Goal: Task Accomplishment & Management: Manage account settings

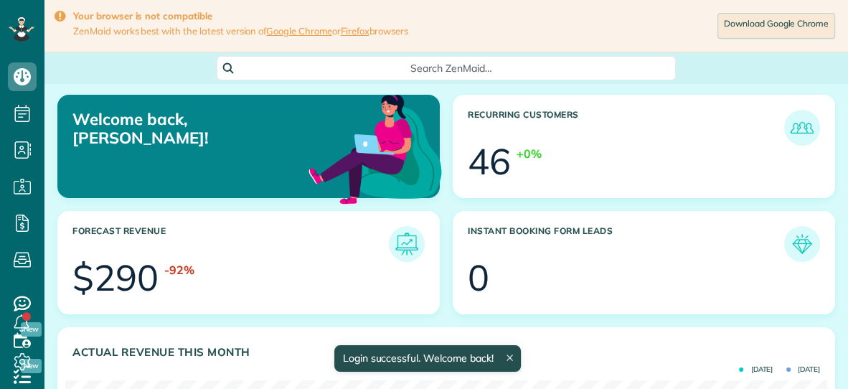
scroll to position [338, 761]
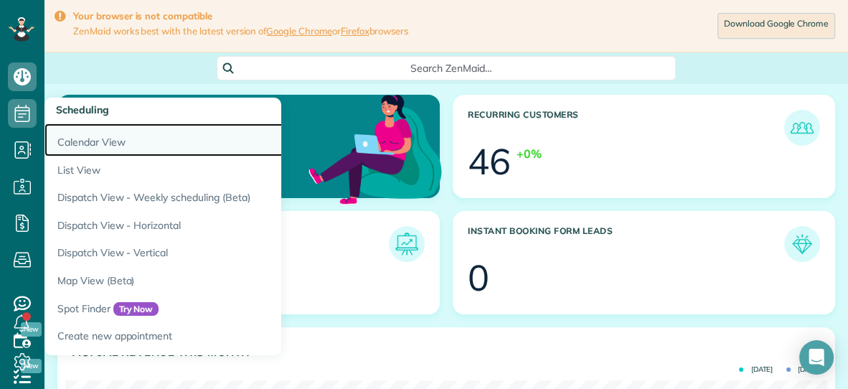
click at [103, 141] on link "Calendar View" at bounding box center [223, 139] width 359 height 33
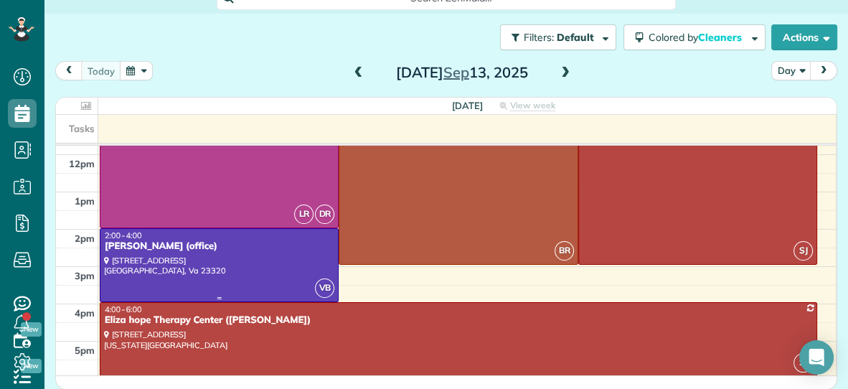
scroll to position [170, 0]
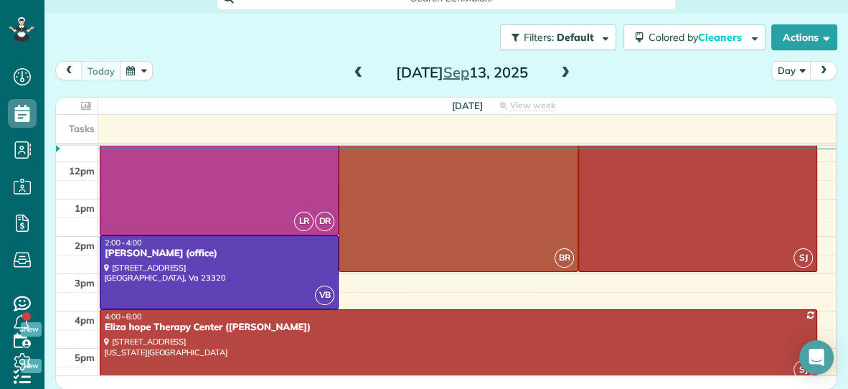
click at [126, 68] on button "button" at bounding box center [136, 70] width 33 height 19
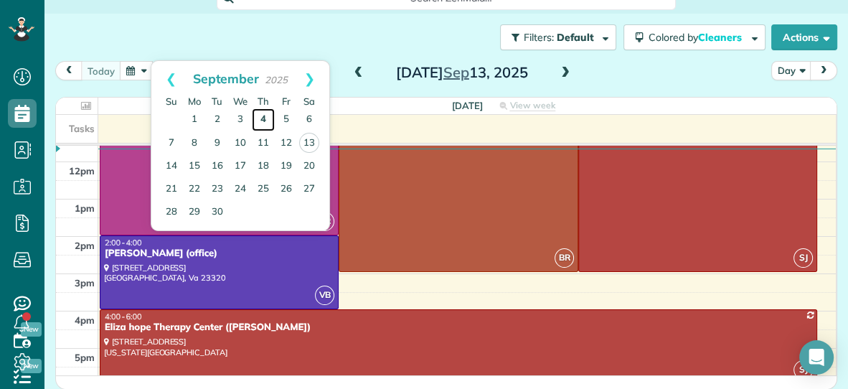
click at [265, 116] on link "4" at bounding box center [263, 119] width 23 height 23
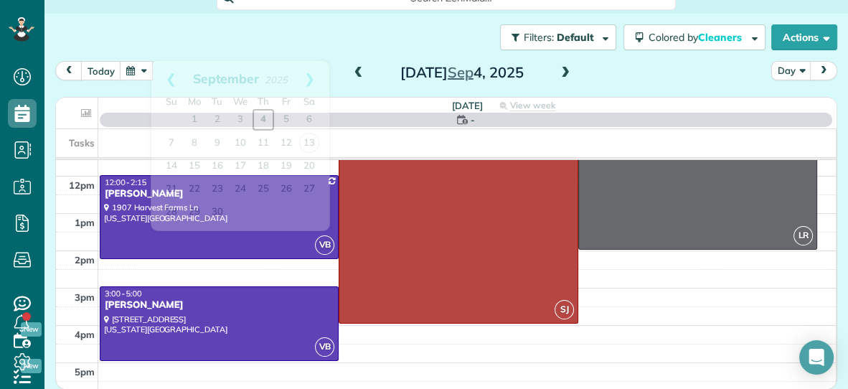
scroll to position [0, 0]
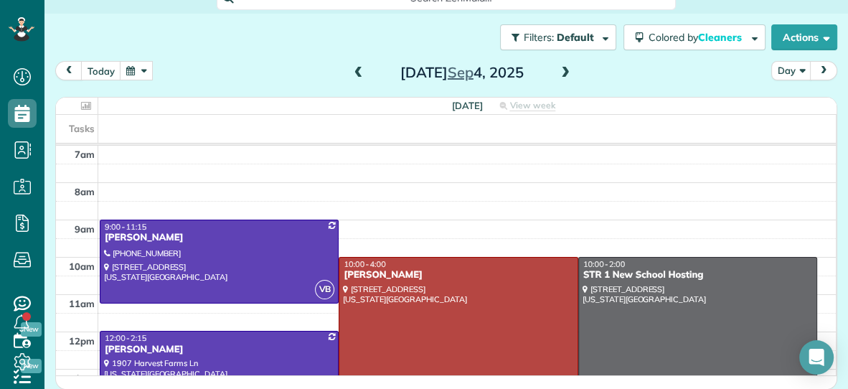
click at [565, 71] on span at bounding box center [565, 73] width 16 height 13
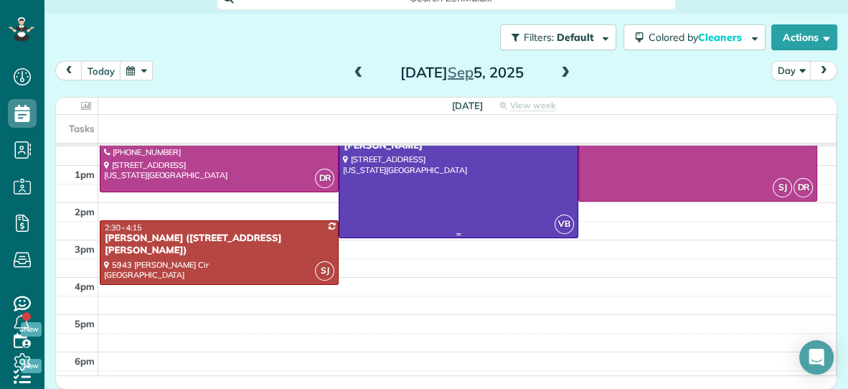
scroll to position [212, 0]
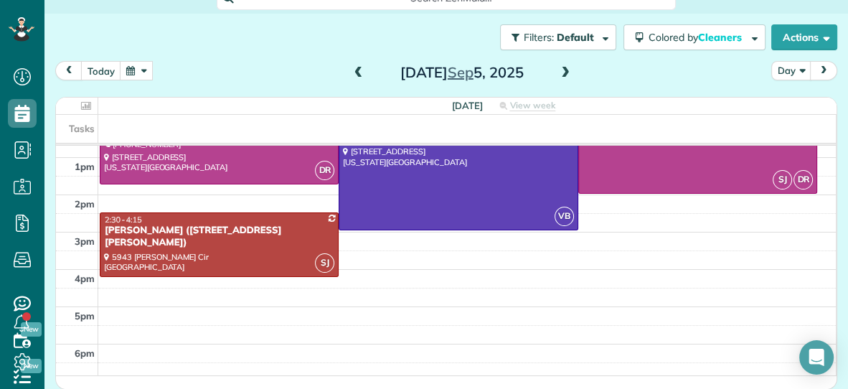
click at [567, 75] on span at bounding box center [565, 73] width 16 height 13
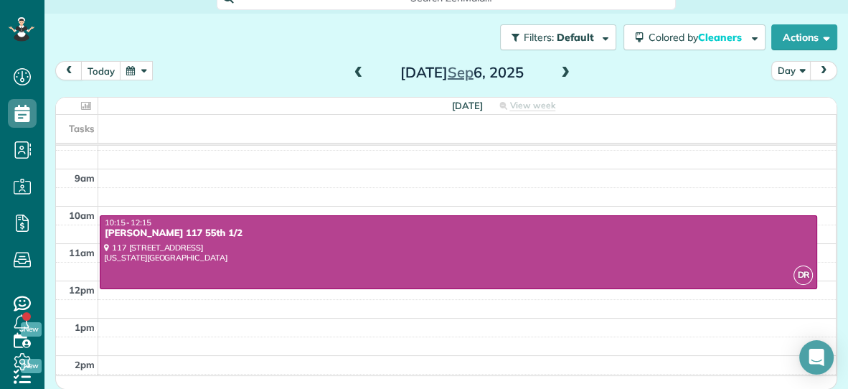
scroll to position [76, 0]
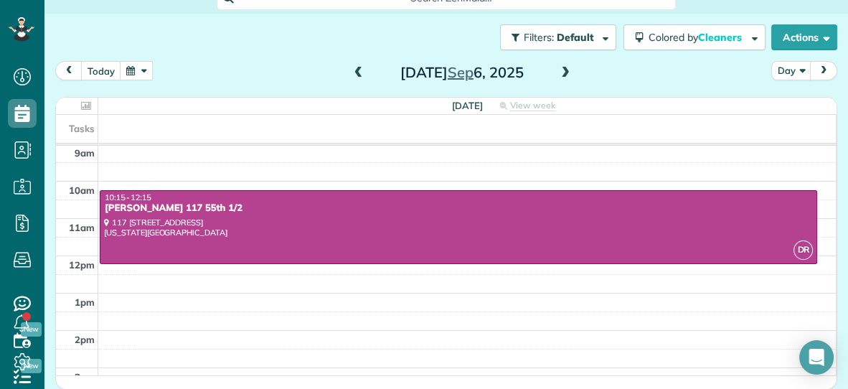
click at [564, 75] on span at bounding box center [565, 73] width 16 height 13
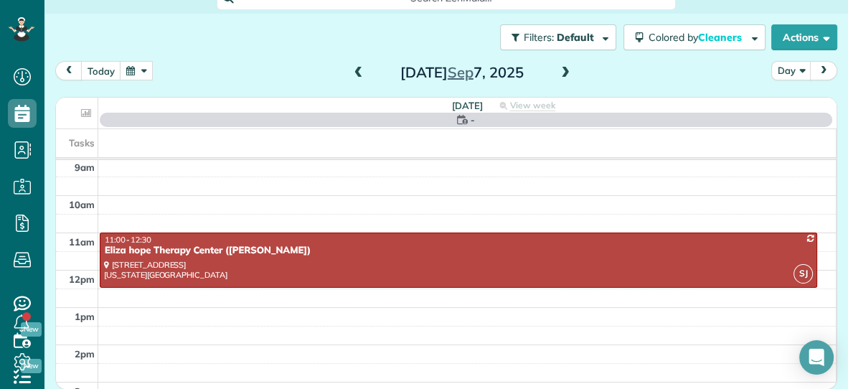
scroll to position [0, 0]
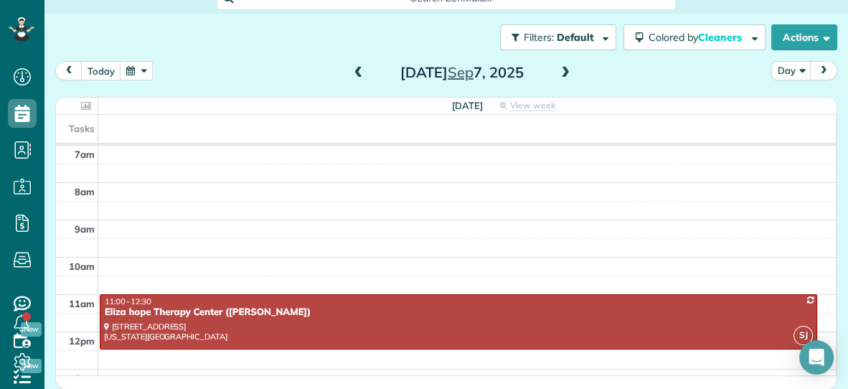
click at [564, 75] on span at bounding box center [565, 73] width 16 height 13
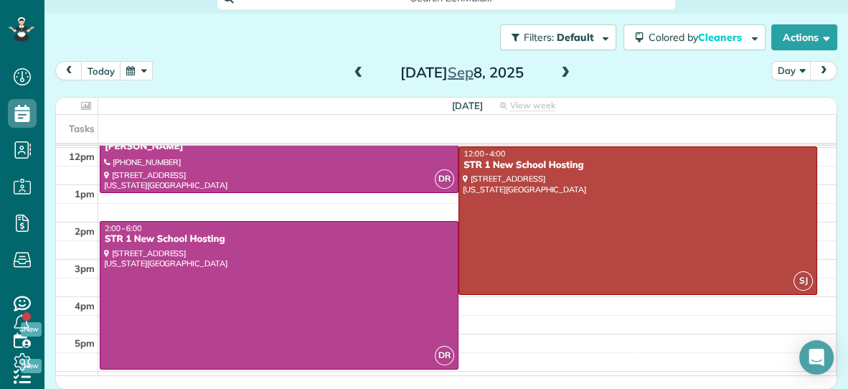
scroll to position [185, 0]
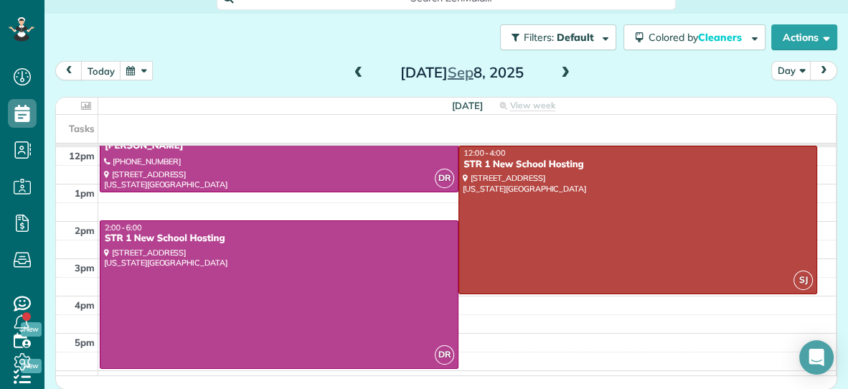
click at [565, 73] on span at bounding box center [565, 73] width 16 height 13
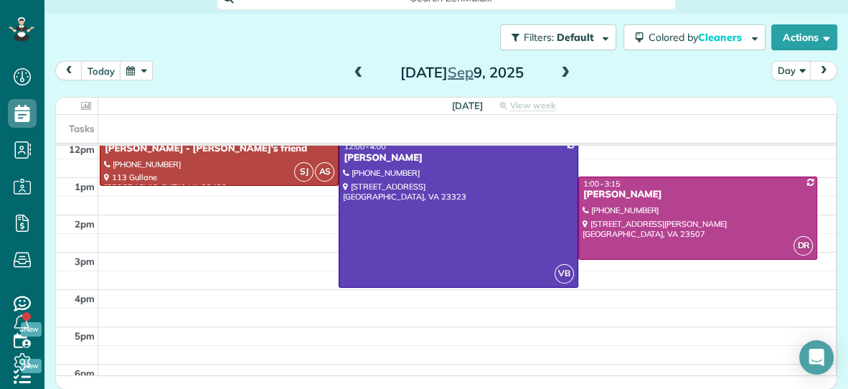
scroll to position [193, 0]
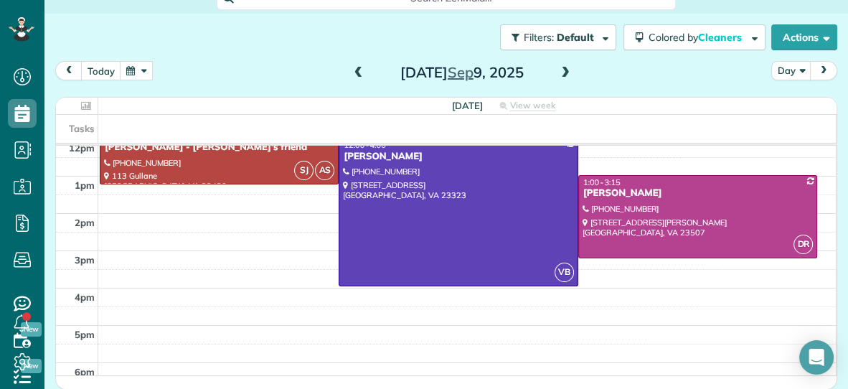
click at [563, 70] on span at bounding box center [565, 73] width 16 height 13
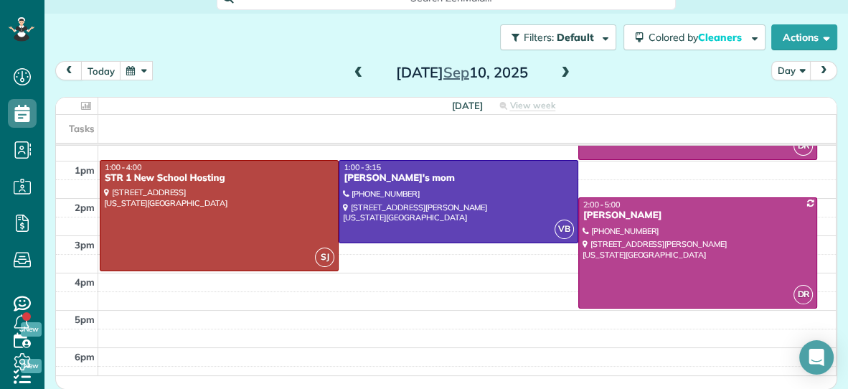
scroll to position [214, 0]
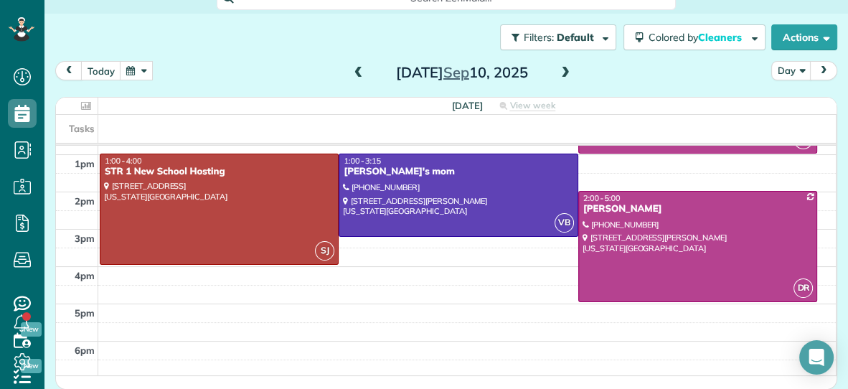
click at [559, 70] on span at bounding box center [565, 73] width 16 height 13
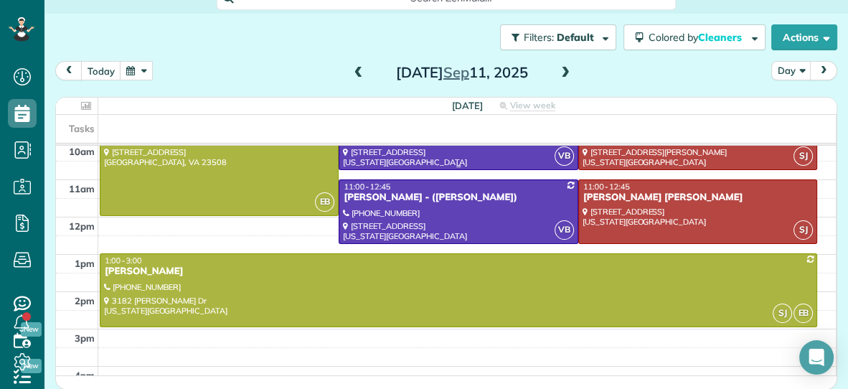
scroll to position [116, 0]
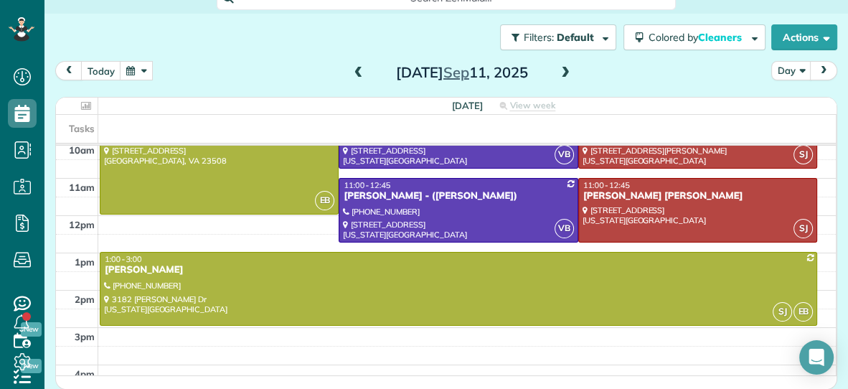
click at [564, 73] on span at bounding box center [565, 73] width 16 height 13
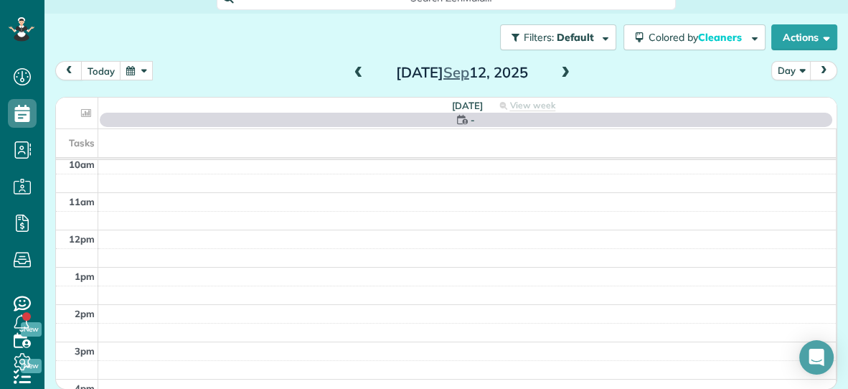
scroll to position [0, 0]
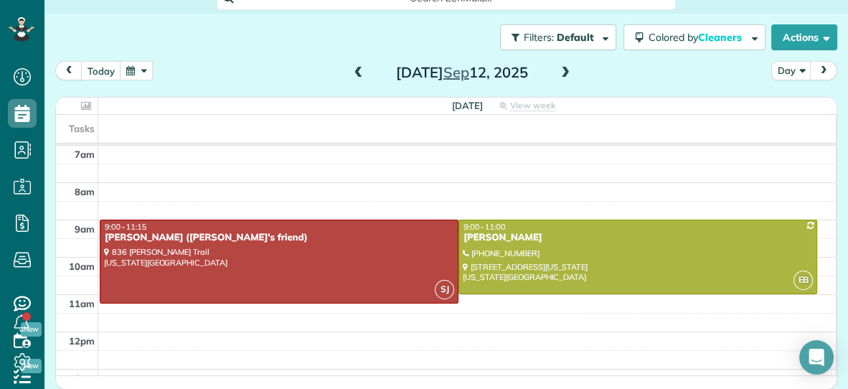
click at [564, 74] on span at bounding box center [565, 73] width 16 height 13
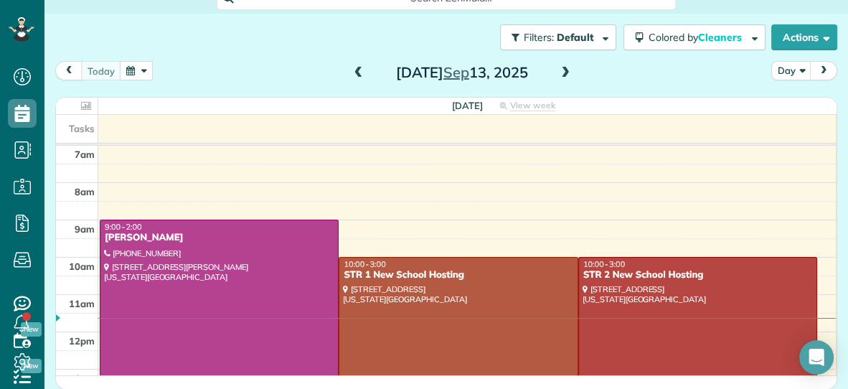
click at [129, 76] on button "button" at bounding box center [136, 70] width 33 height 19
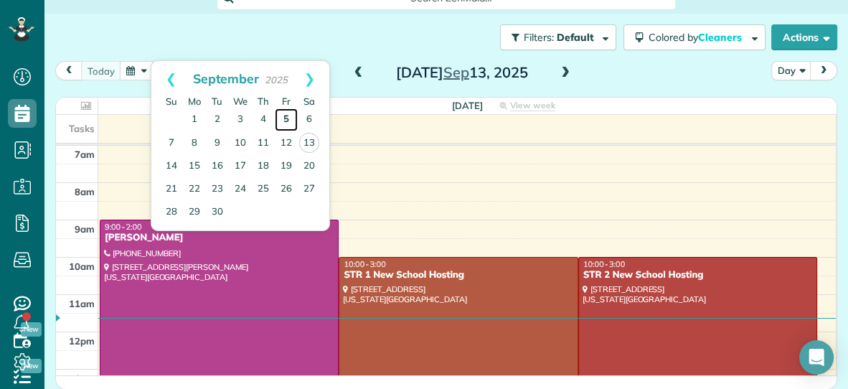
click at [285, 119] on link "5" at bounding box center [286, 119] width 23 height 23
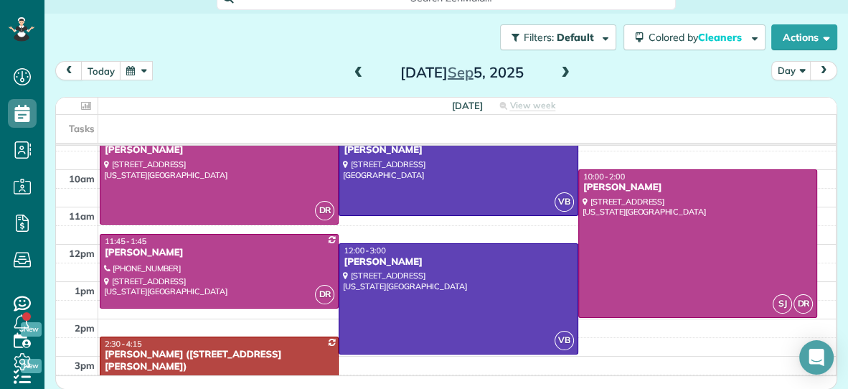
scroll to position [96, 0]
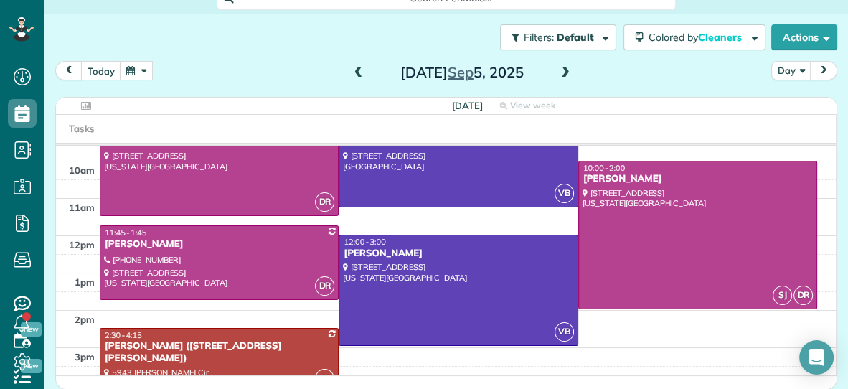
click at [138, 65] on button "button" at bounding box center [136, 70] width 33 height 19
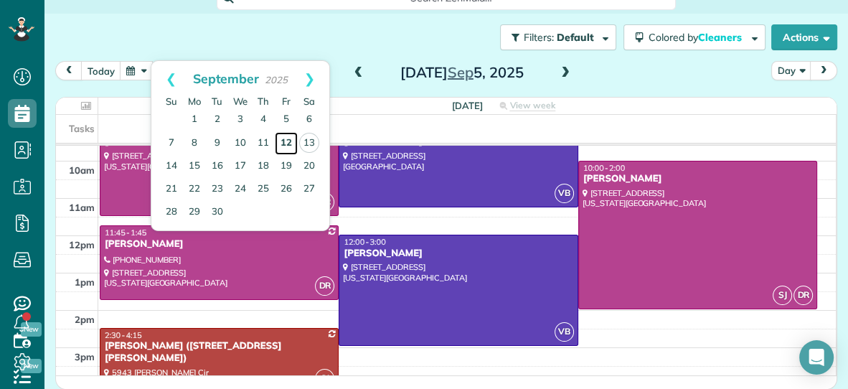
click at [286, 140] on link "12" at bounding box center [286, 143] width 23 height 23
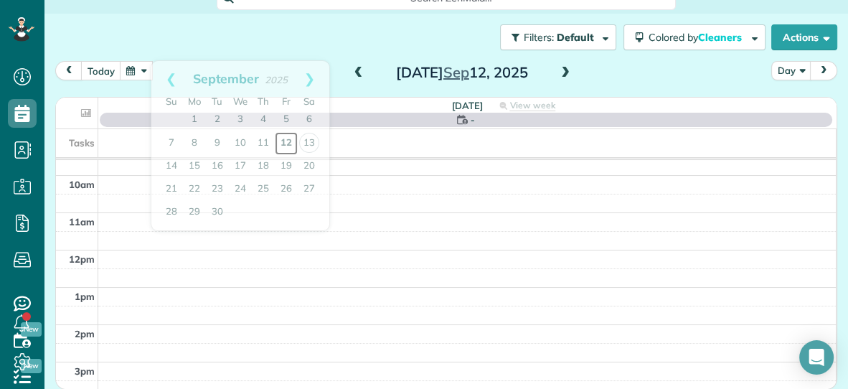
scroll to position [0, 0]
